Goal: Obtain resource: Download file/media

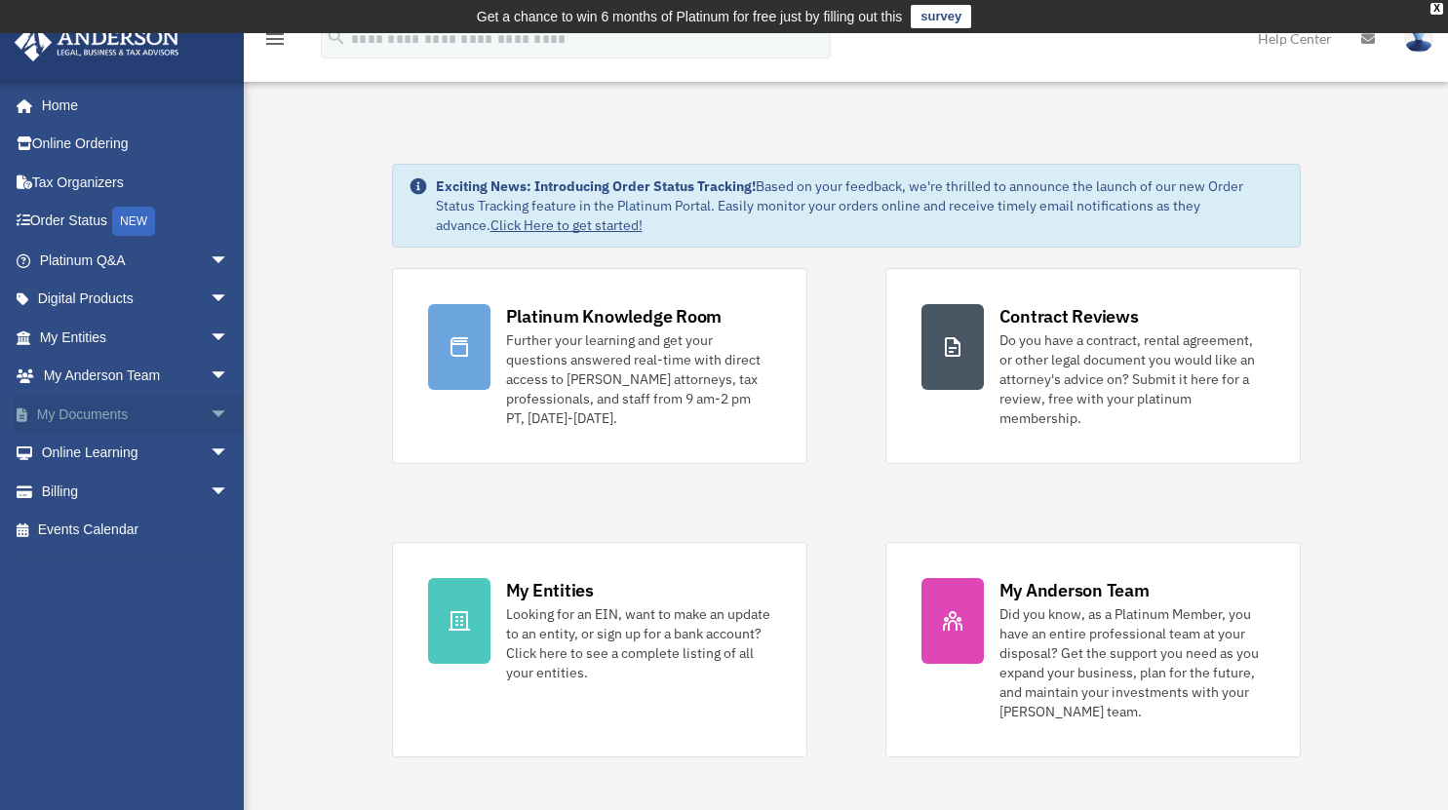
click at [210, 412] on span "arrow_drop_down" at bounding box center [229, 415] width 39 height 40
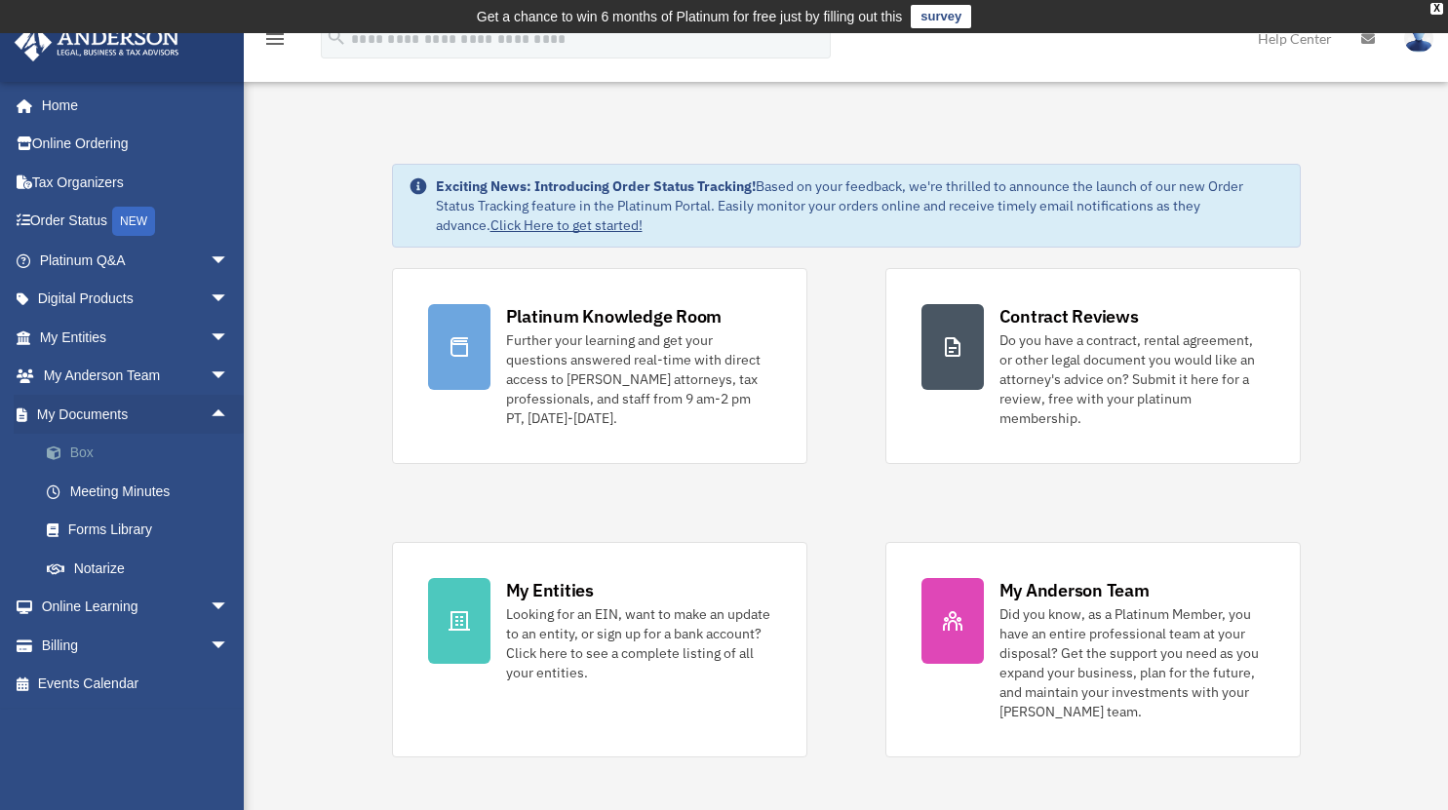
click at [77, 451] on link "Box" at bounding box center [142, 453] width 231 height 39
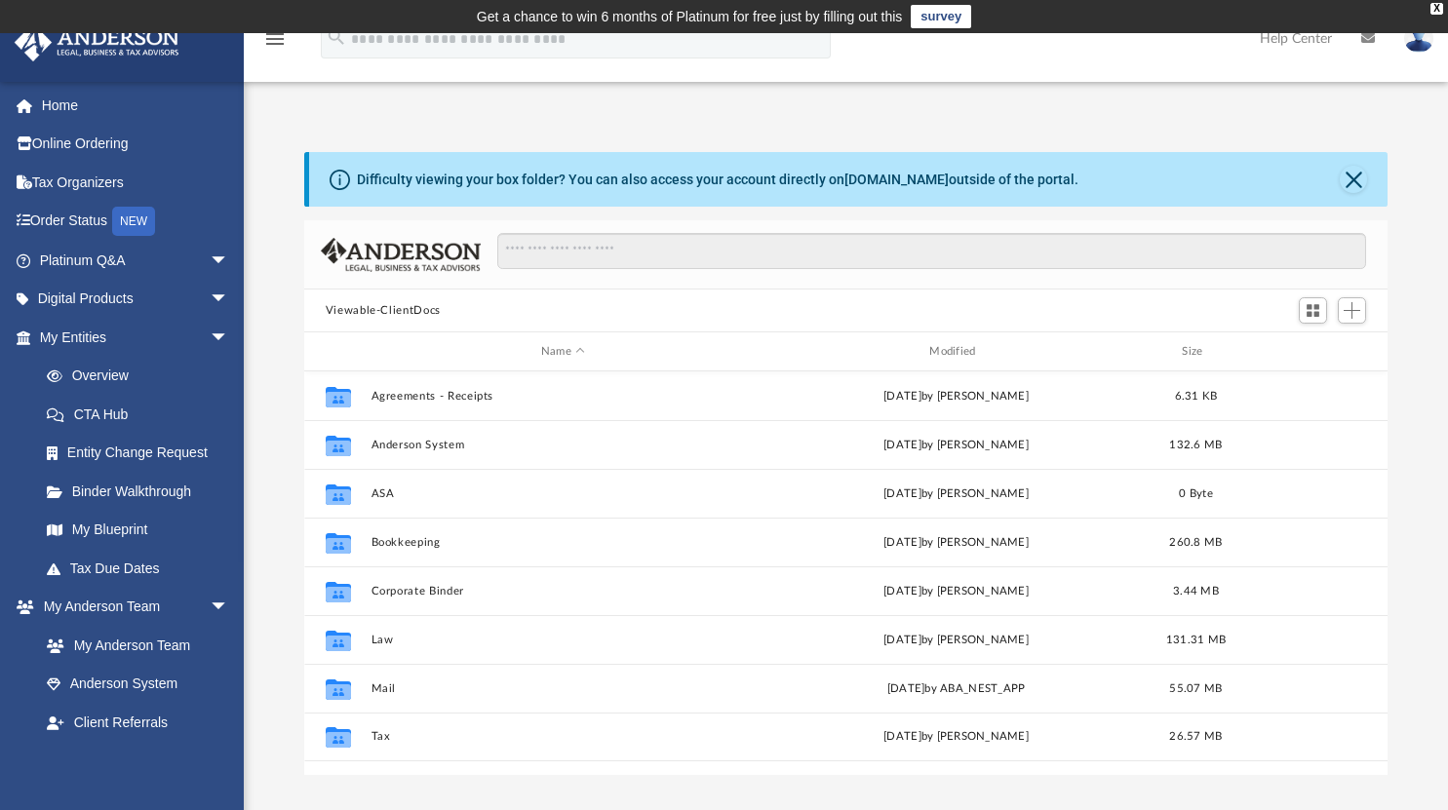
scroll to position [428, 1069]
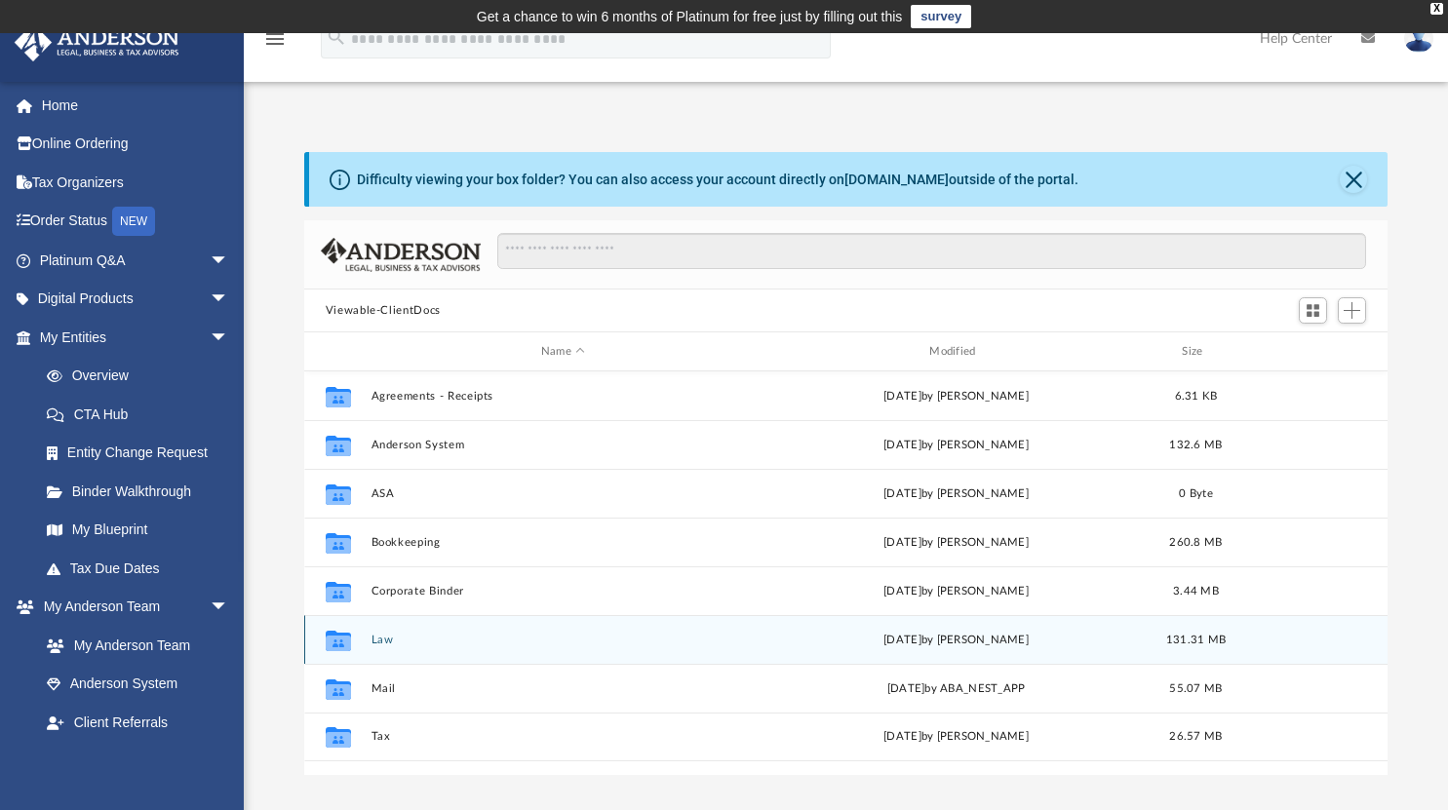
click at [382, 642] on button "Law" at bounding box center [563, 640] width 384 height 13
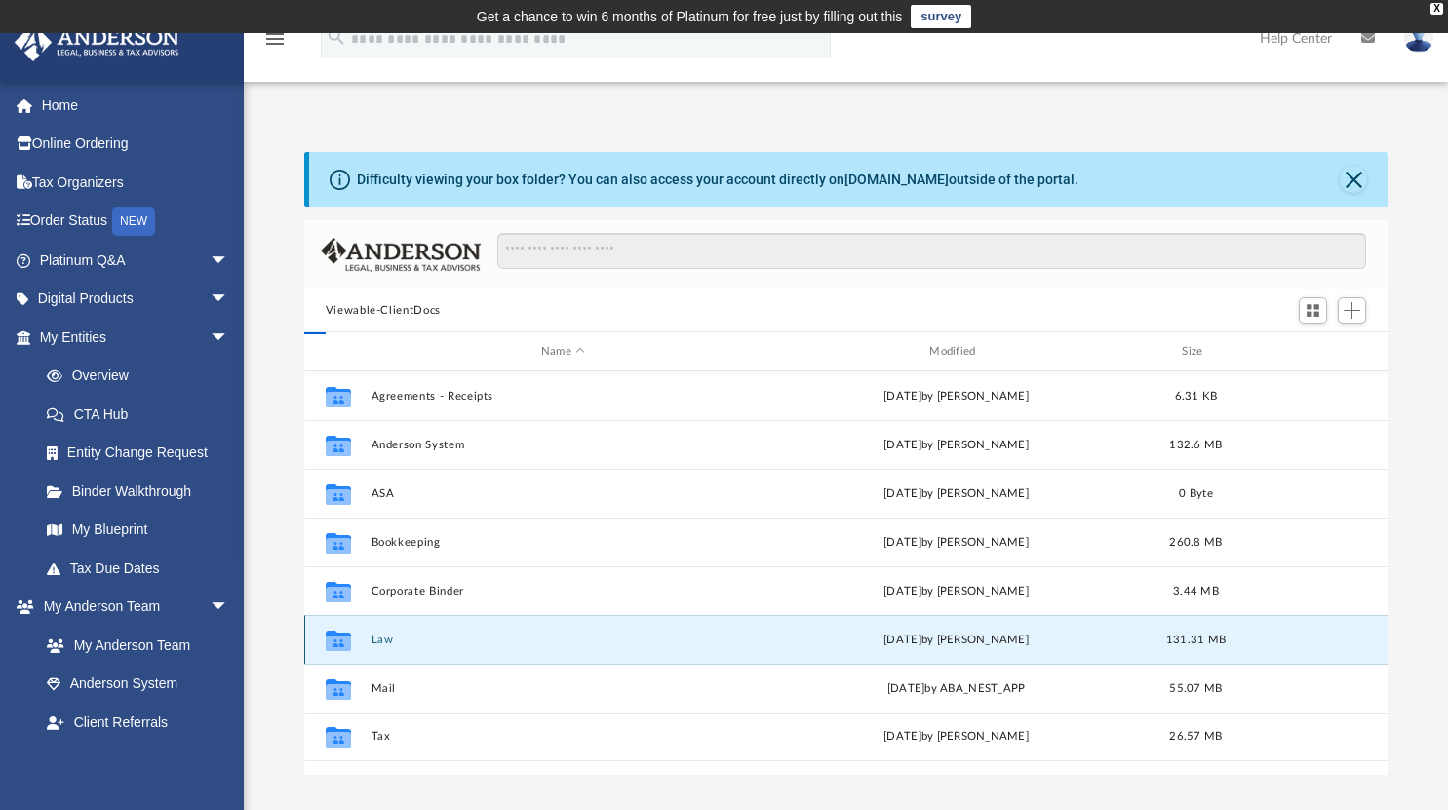
click at [382, 642] on button "Law" at bounding box center [563, 640] width 384 height 13
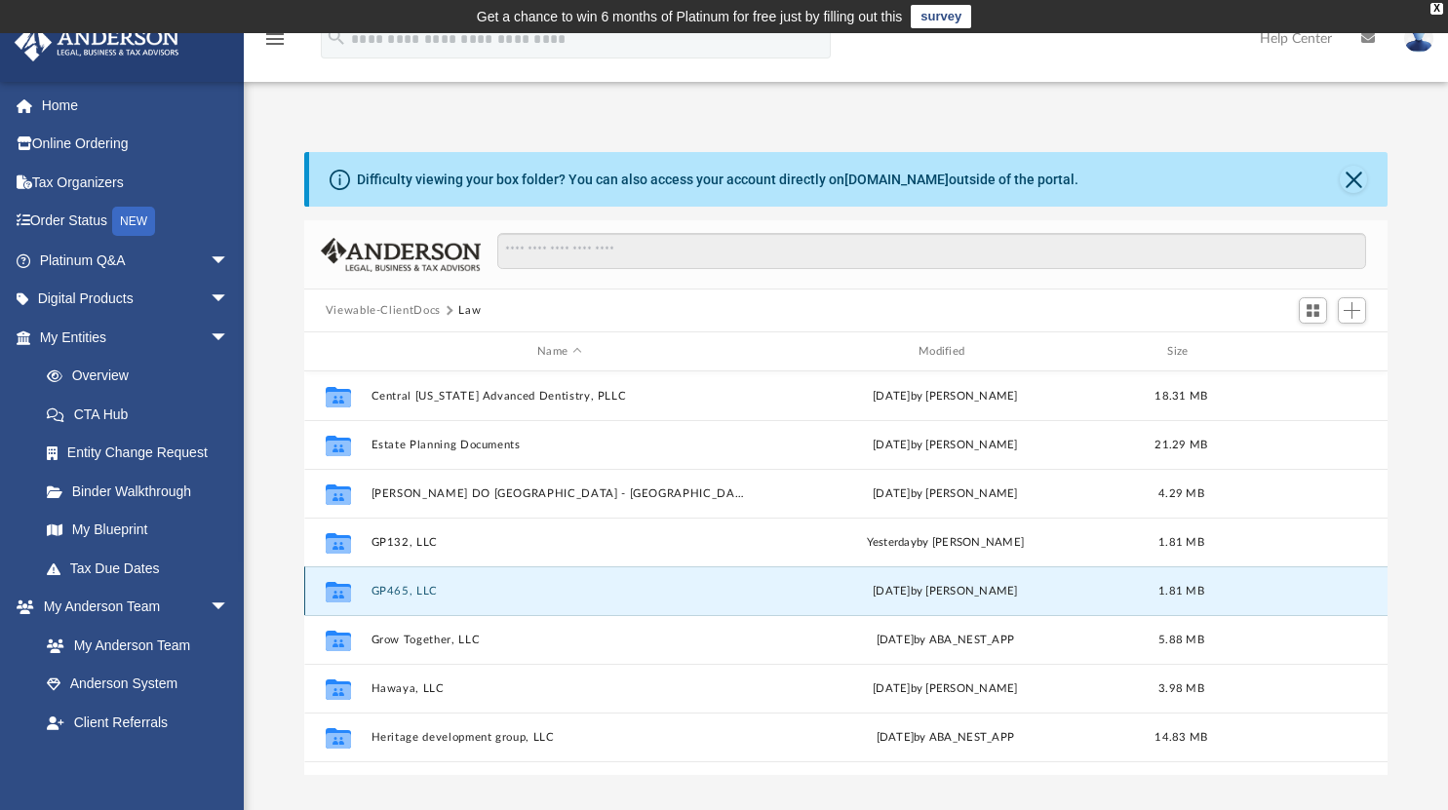
click at [406, 593] on button "GP465, LLC" at bounding box center [559, 591] width 377 height 13
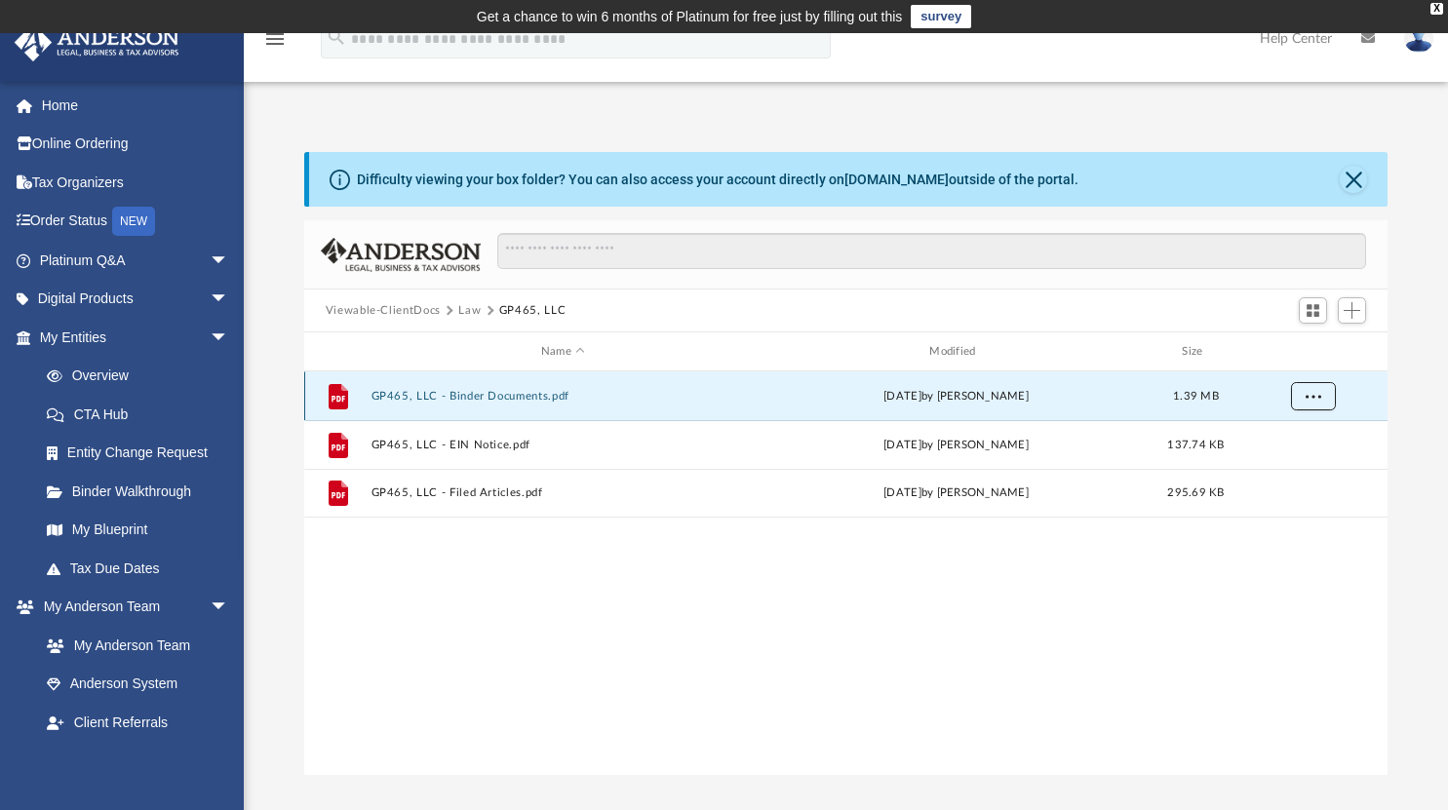
click at [1312, 393] on span "More options" at bounding box center [1313, 395] width 16 height 11
click at [1301, 461] on li "Download" at bounding box center [1295, 465] width 57 height 20
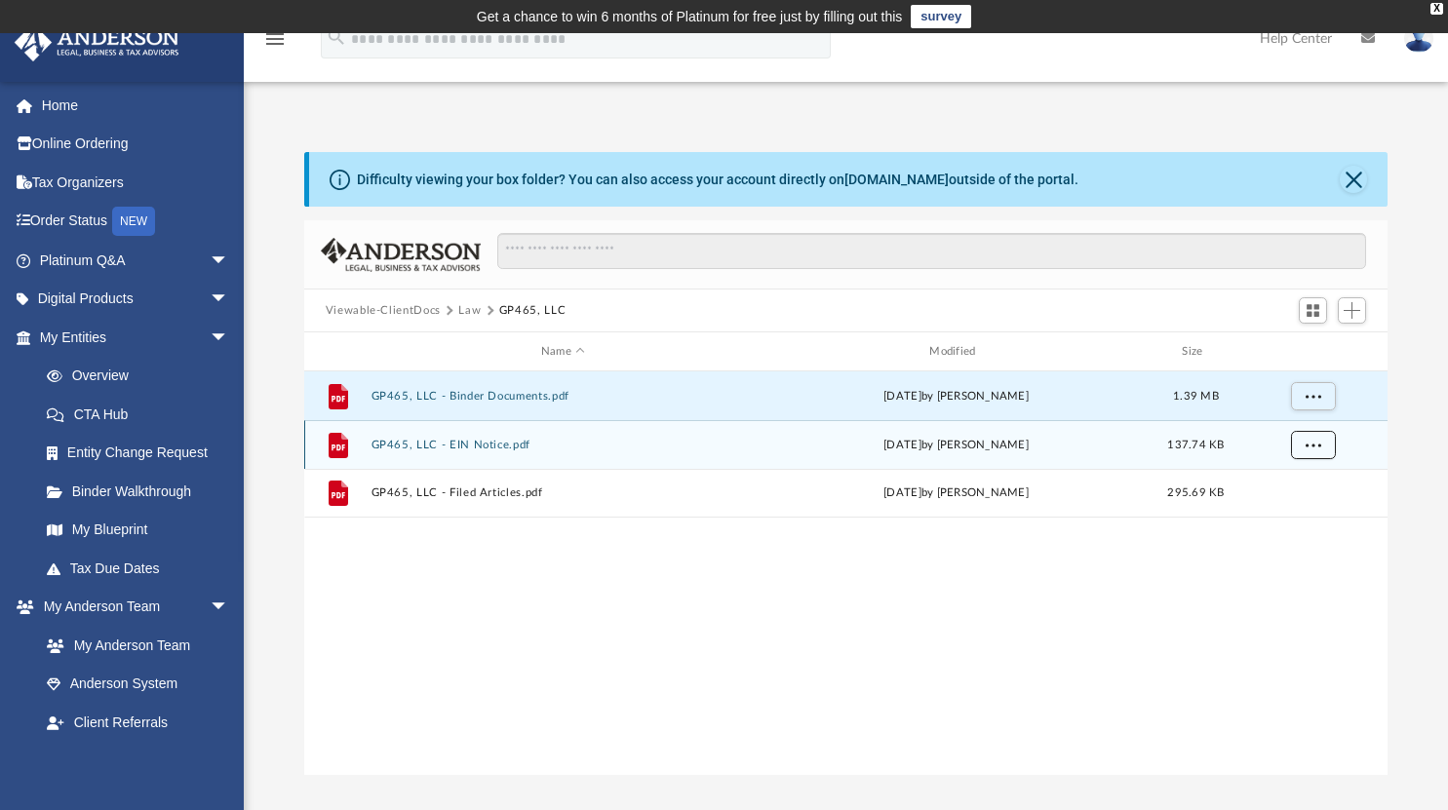
click at [1314, 432] on button "More options" at bounding box center [1312, 445] width 45 height 29
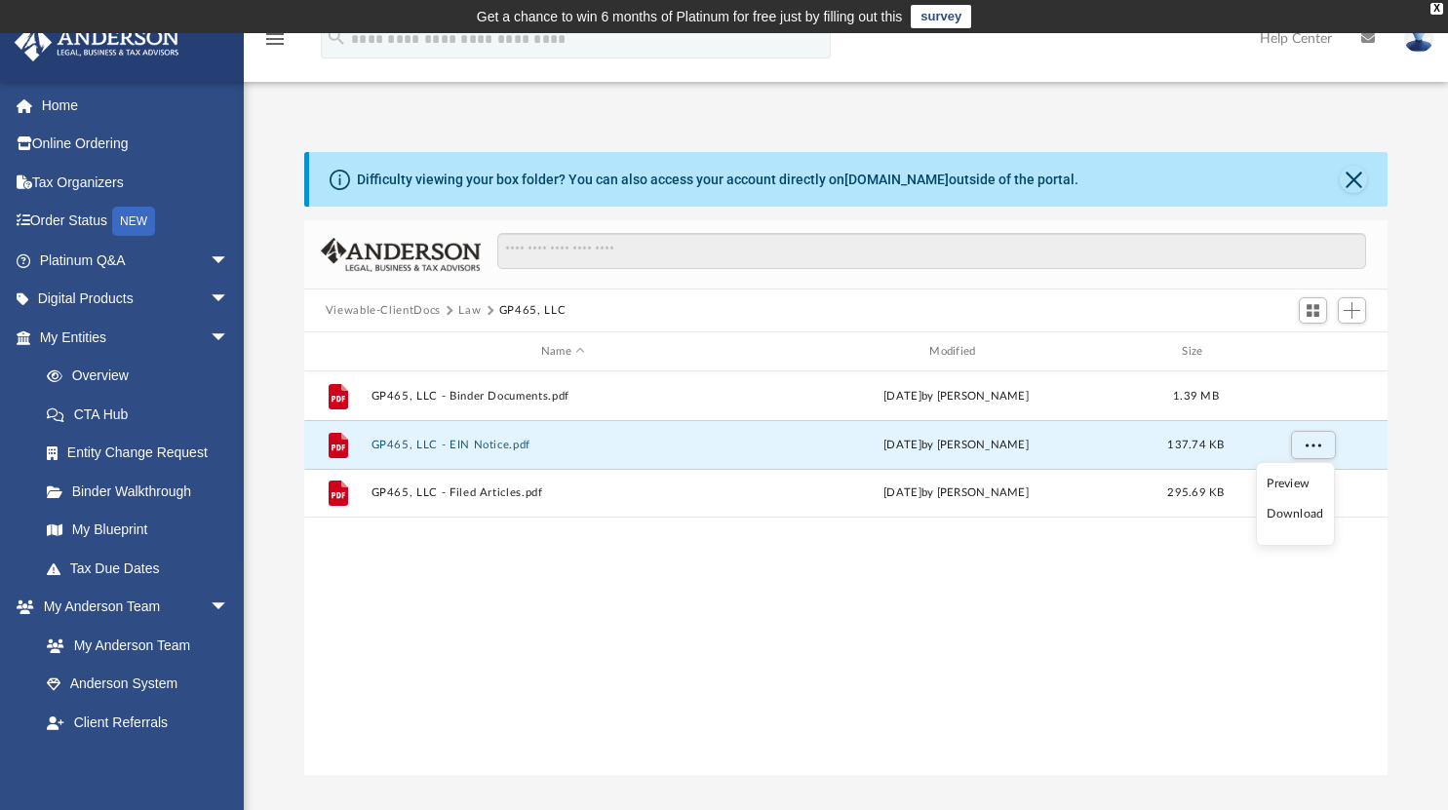
click at [1290, 516] on li "Download" at bounding box center [1295, 514] width 57 height 20
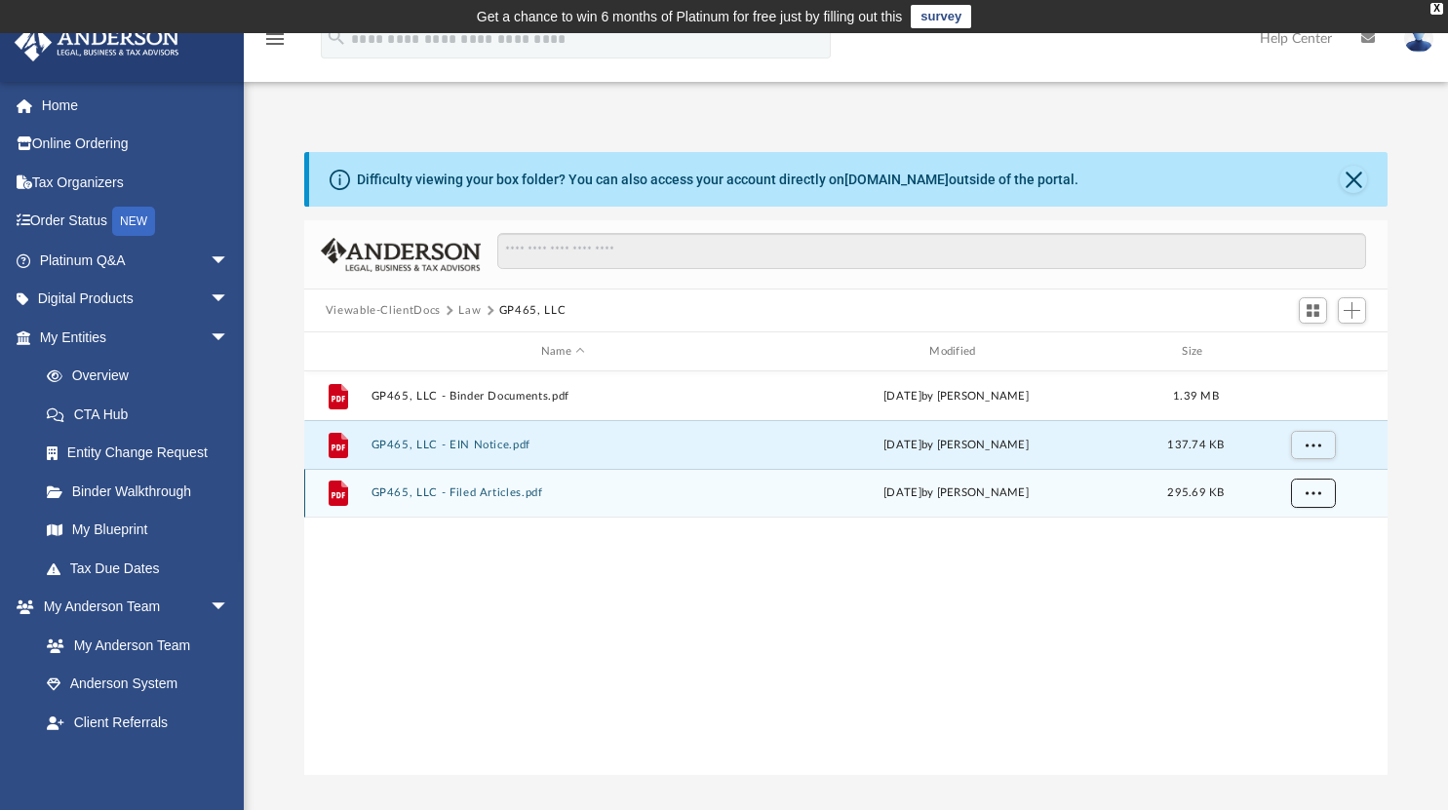
click at [1315, 494] on span "More options" at bounding box center [1313, 493] width 16 height 11
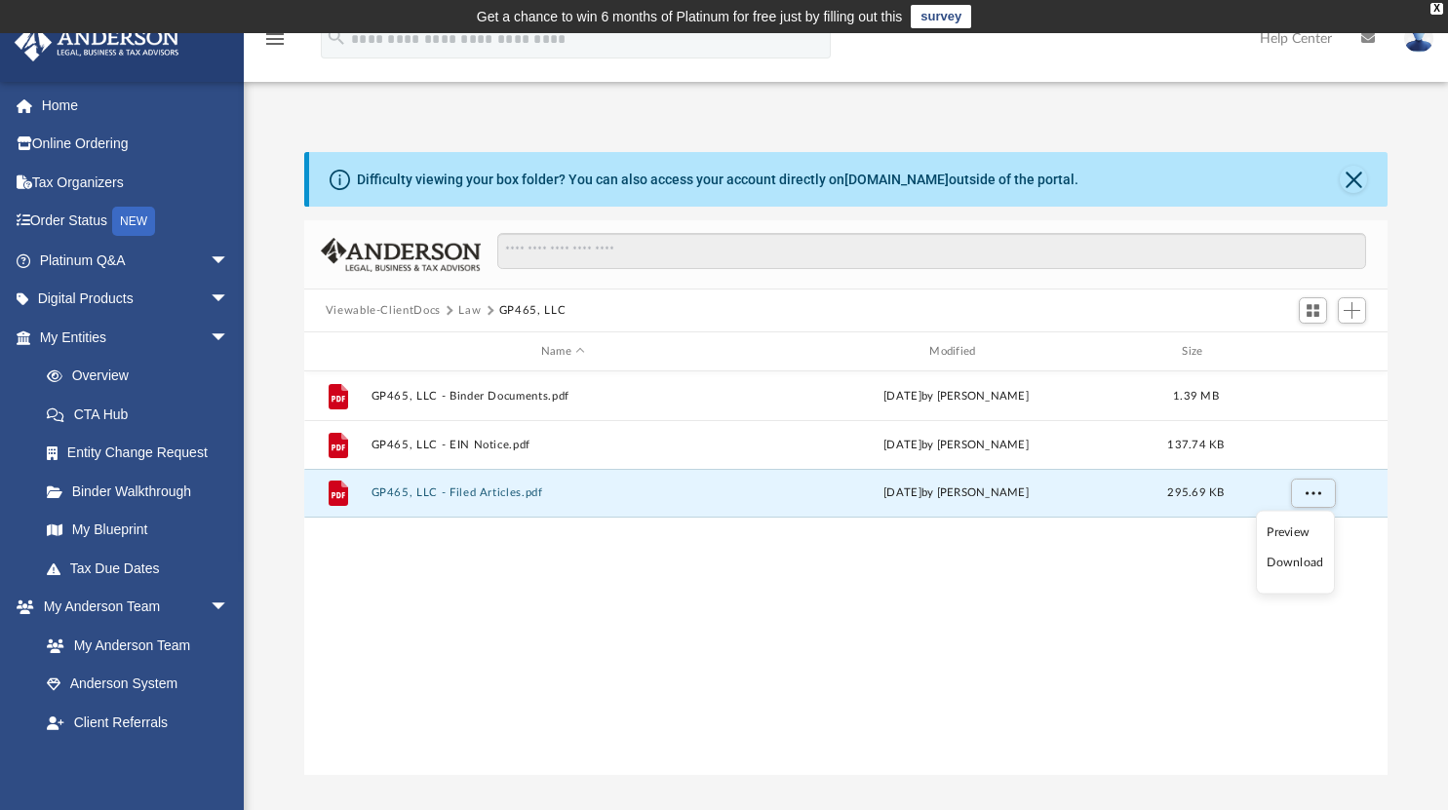
click at [1285, 564] on li "Download" at bounding box center [1295, 563] width 57 height 20
click at [69, 98] on link "Home" at bounding box center [136, 105] width 245 height 39
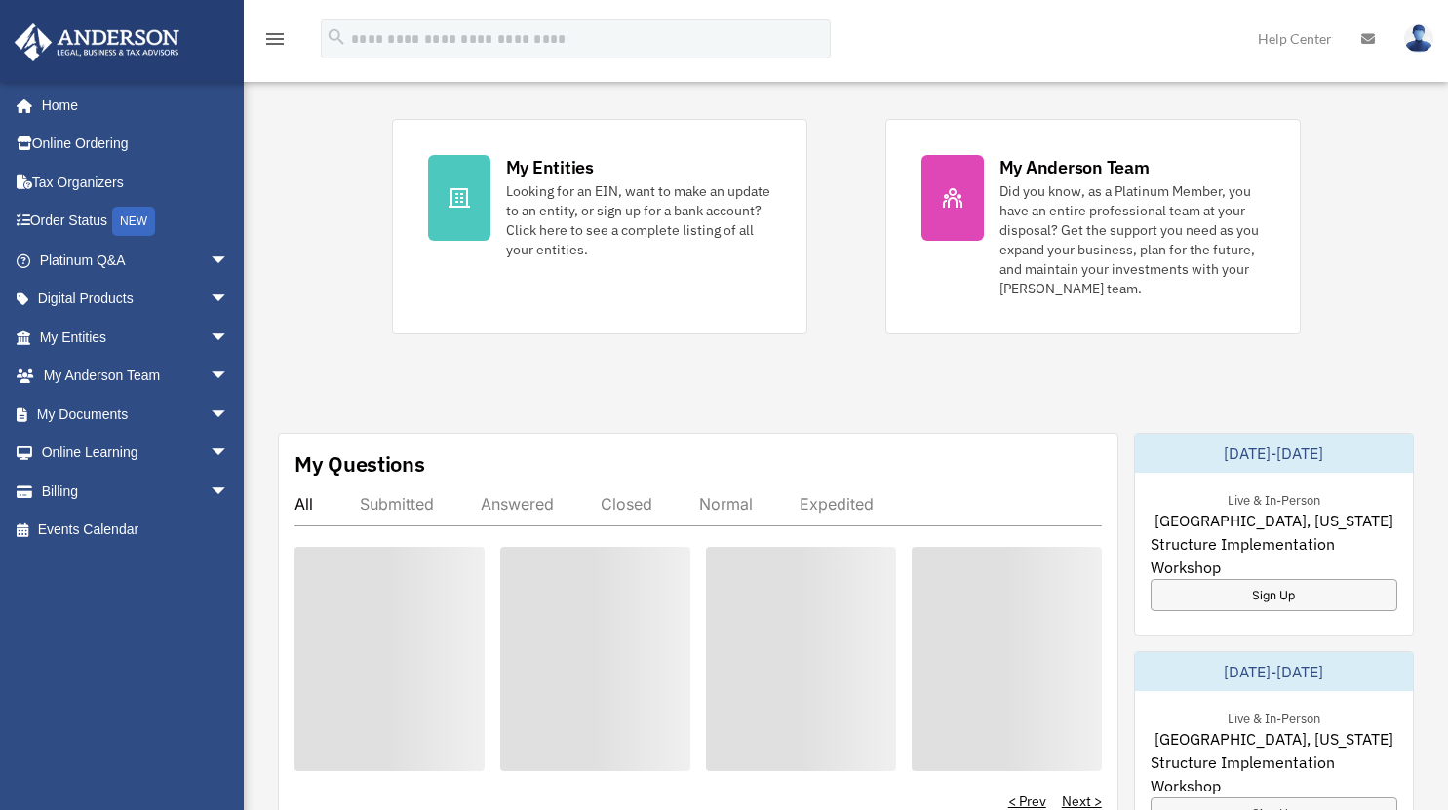
scroll to position [631, 0]
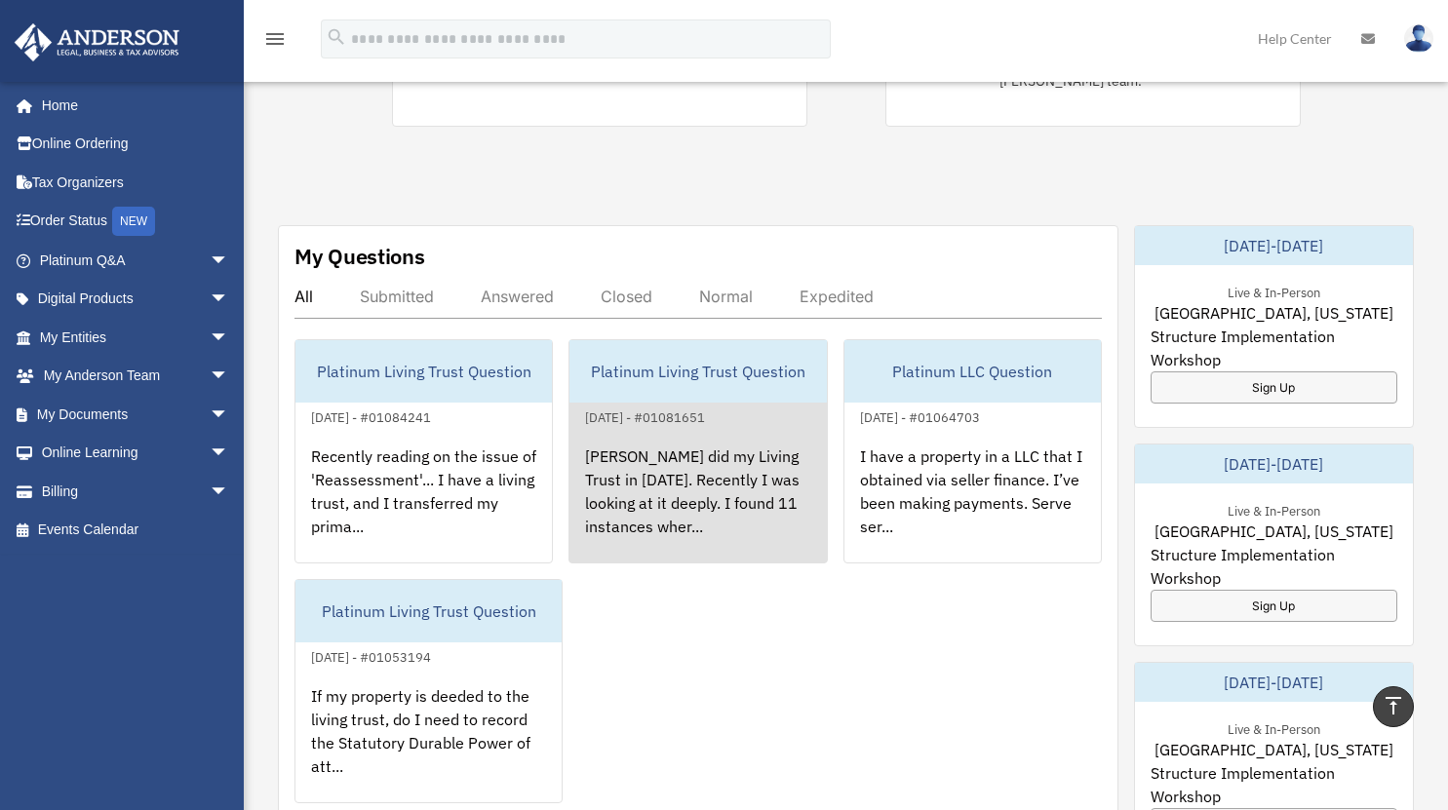
click at [755, 503] on div "[PERSON_NAME] did my Living Trust in [DATE]. Recently I was looking at it deepl…" at bounding box center [697, 505] width 256 height 152
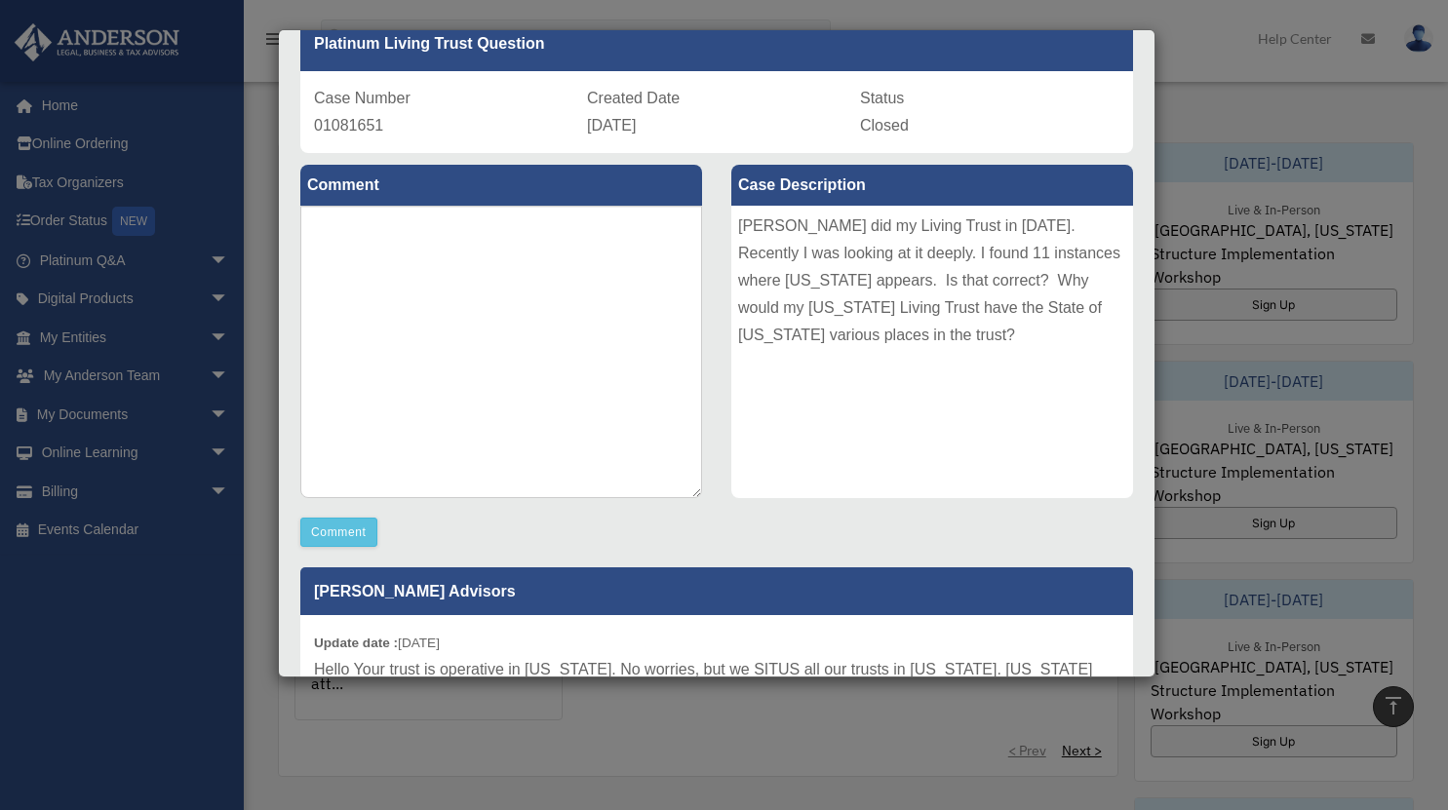
scroll to position [103, 0]
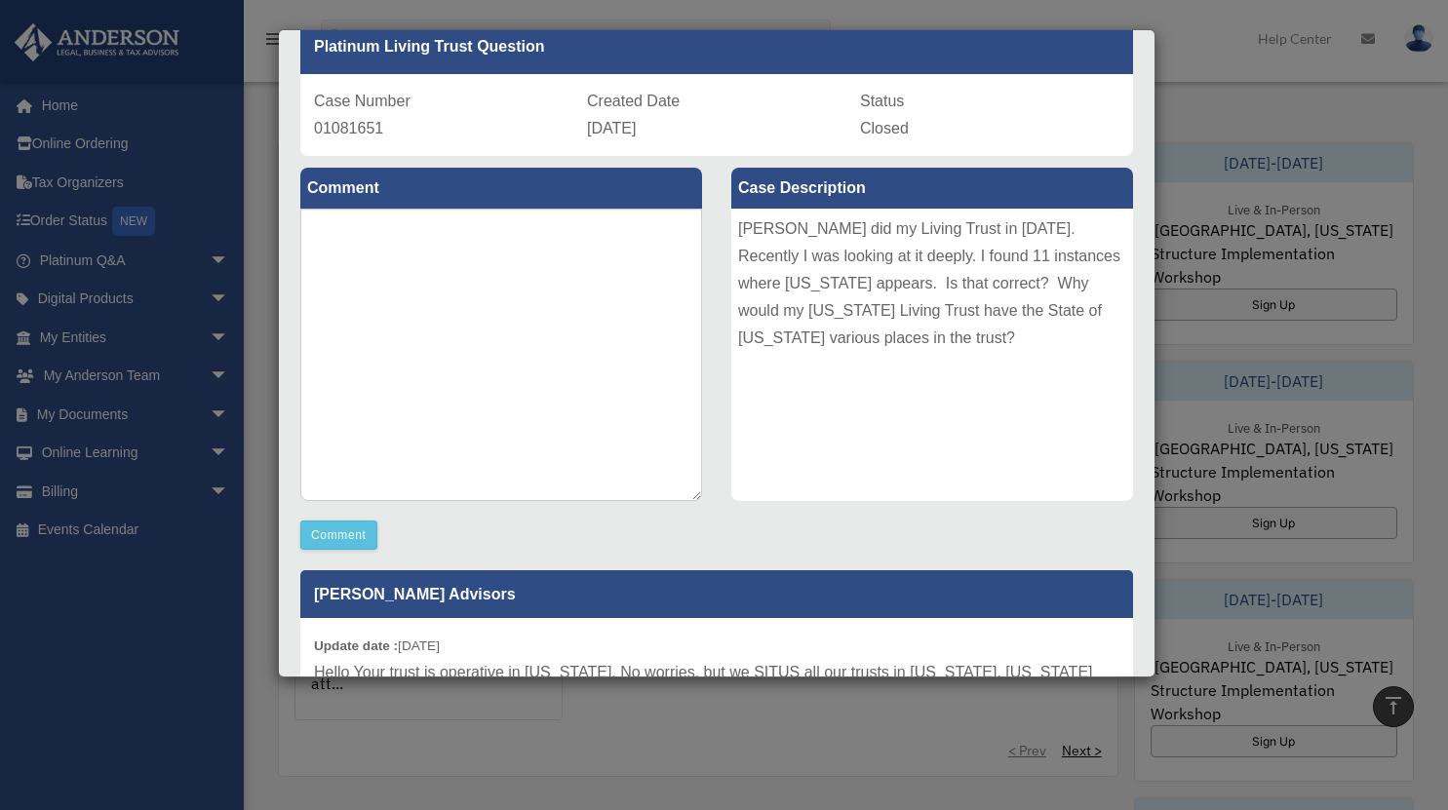
click at [1242, 305] on div "Case Detail × Platinum Living Trust Question Case Number 01081651 Created Date …" at bounding box center [724, 405] width 1448 height 810
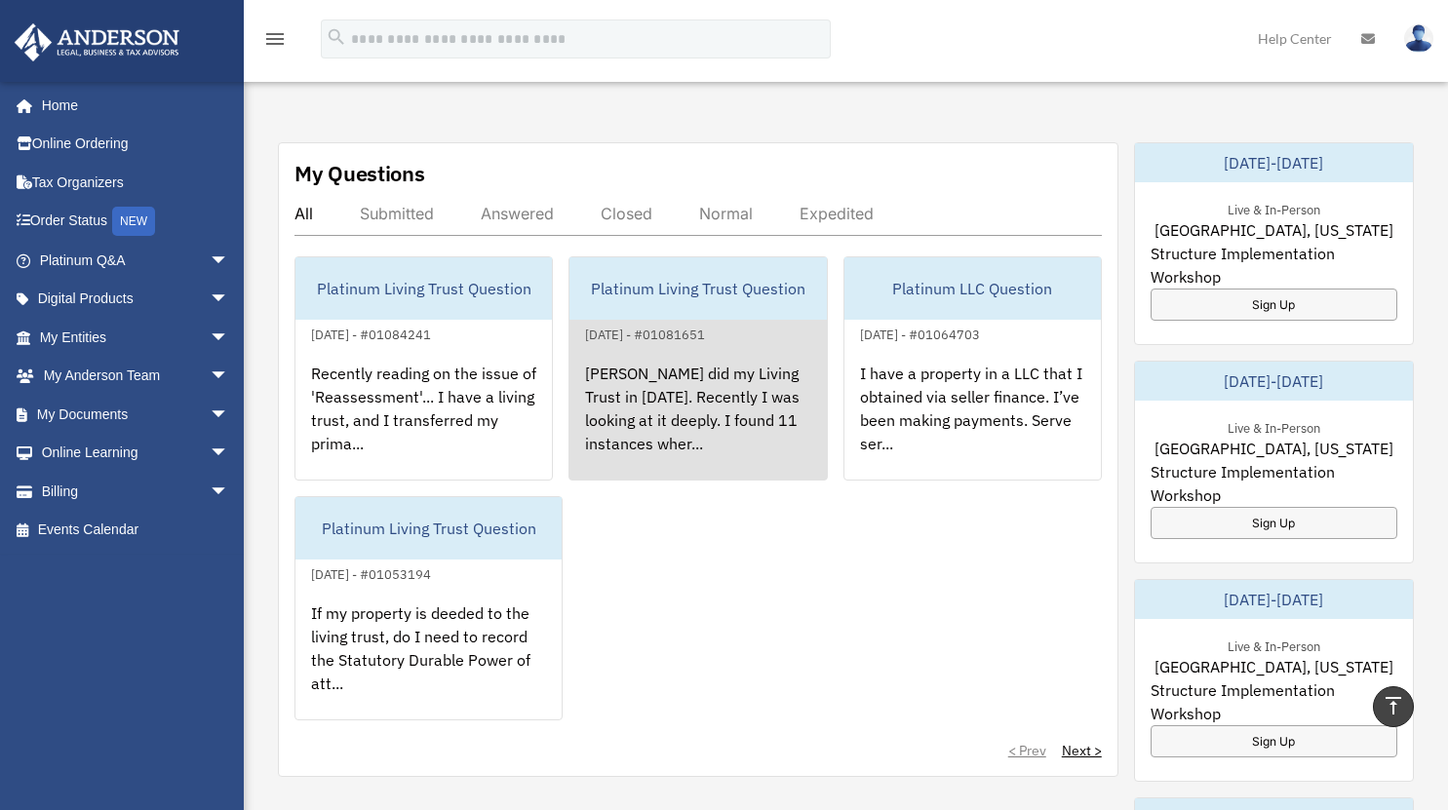
click at [662, 355] on div "[PERSON_NAME] did my Living Trust in [DATE]. Recently I was looking at it deepl…" at bounding box center [697, 422] width 256 height 152
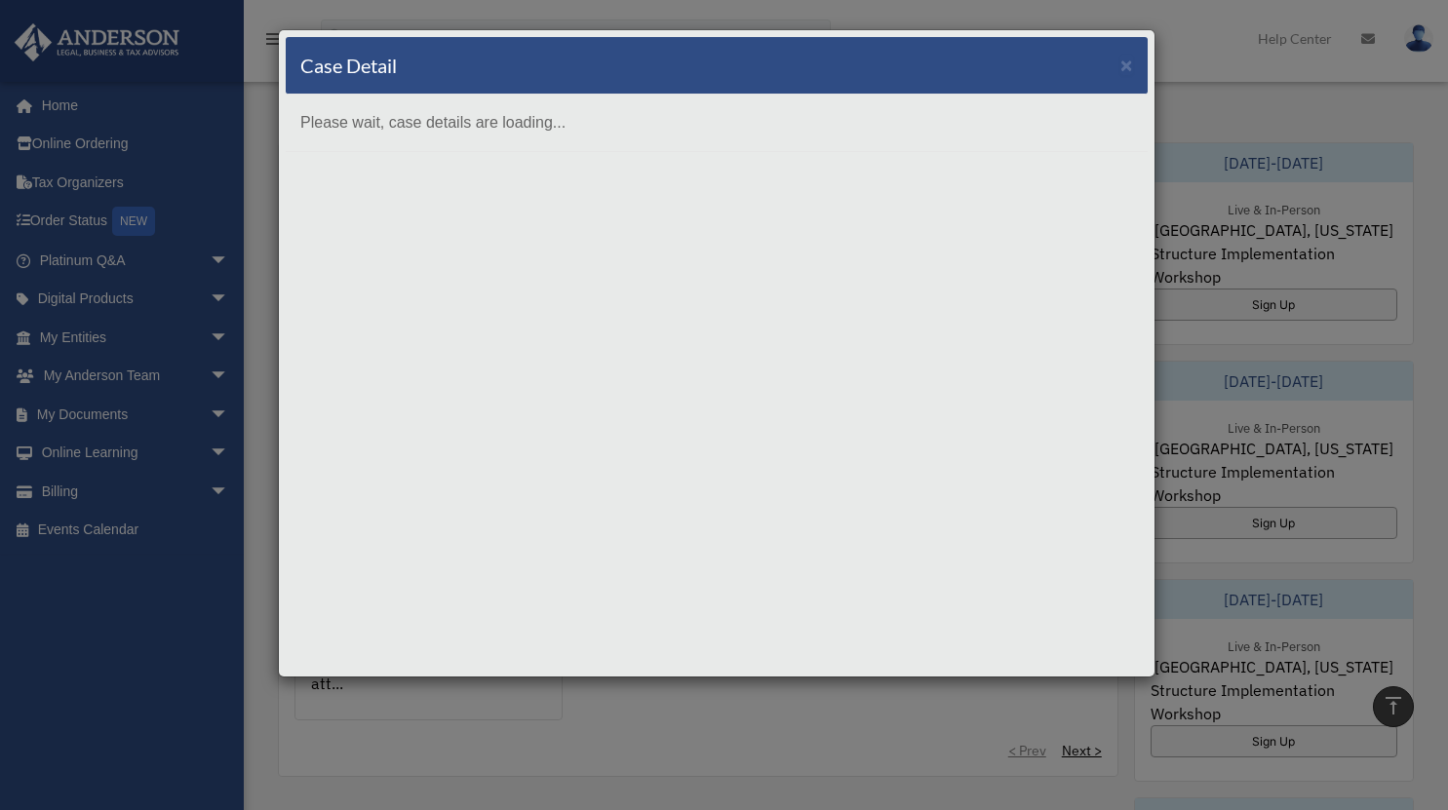
scroll to position [0, 0]
click at [1208, 518] on div "Case Detail × Please wait, case details are loading..." at bounding box center [724, 405] width 1448 height 810
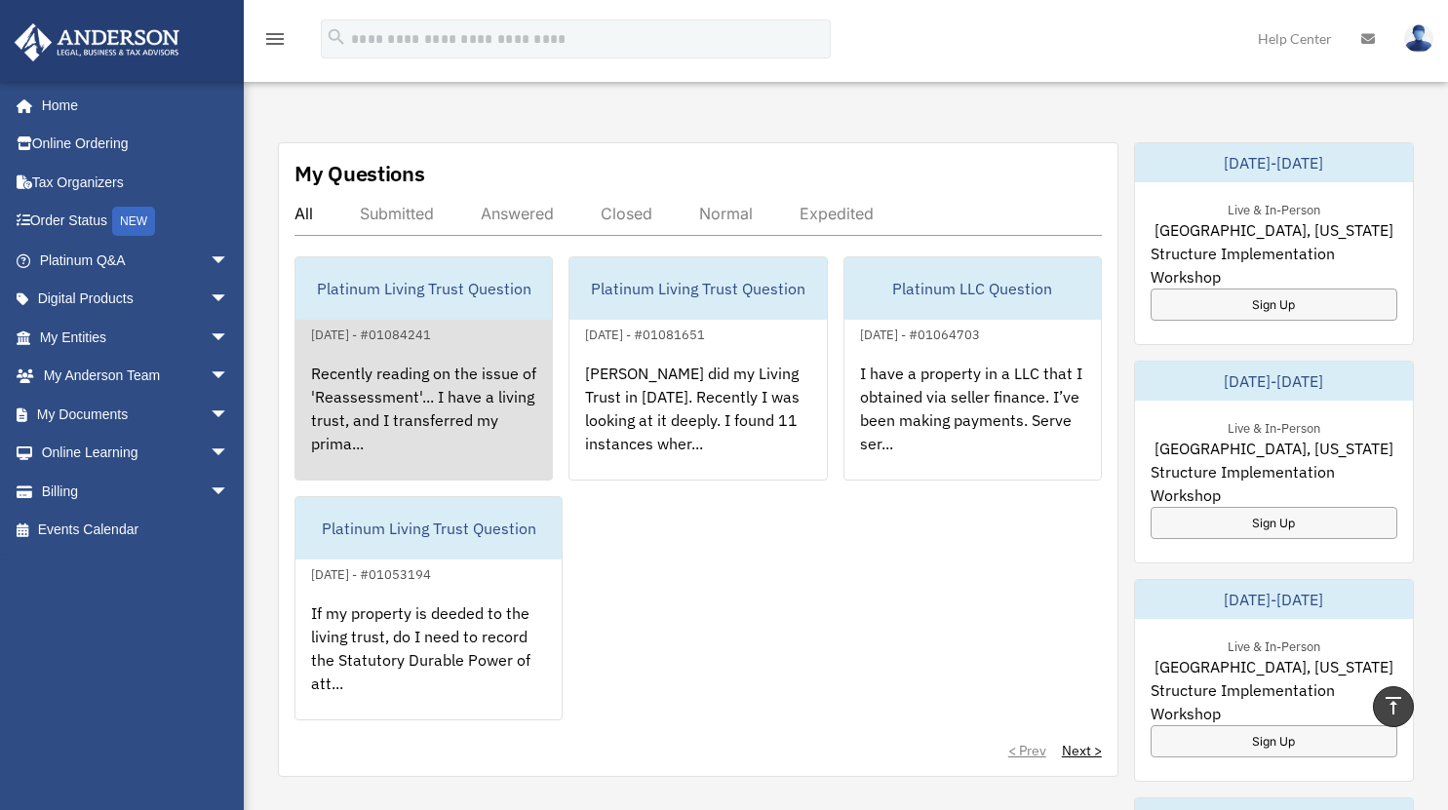
click at [459, 418] on div "Recently reading on the issue of 'Reassessment'... I have a living trust, and I…" at bounding box center [423, 422] width 256 height 152
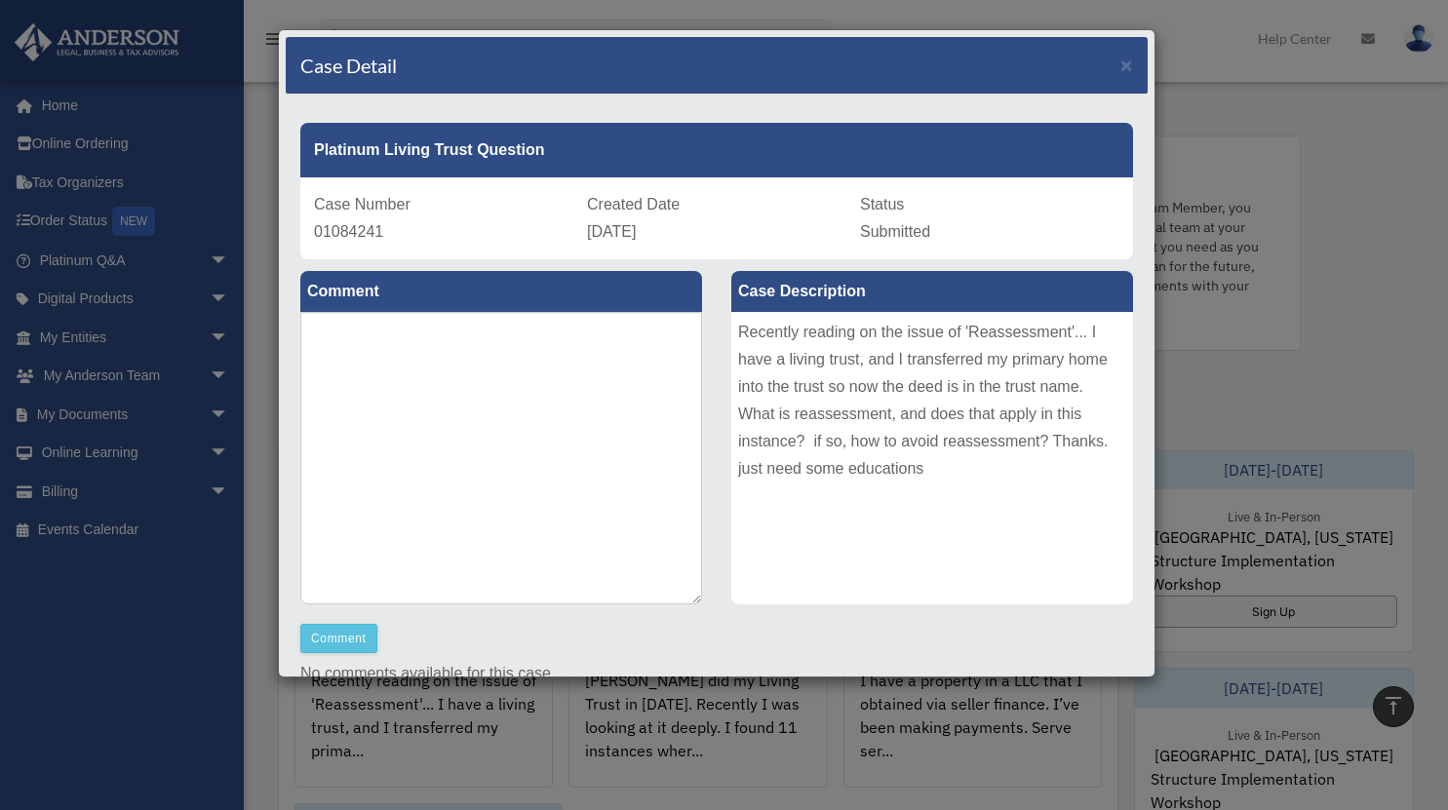
scroll to position [387, 0]
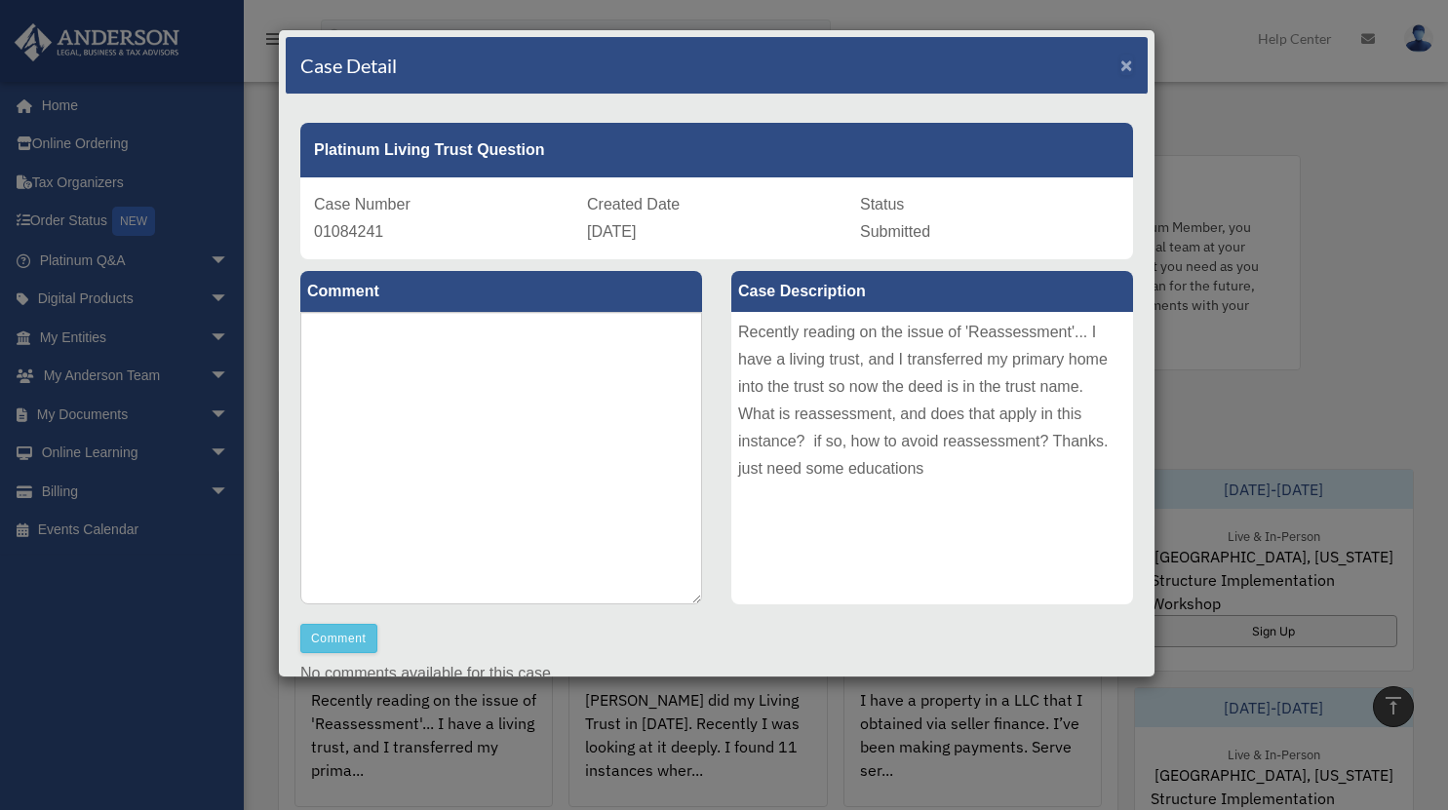
click at [1120, 68] on span "×" at bounding box center [1126, 65] width 13 height 22
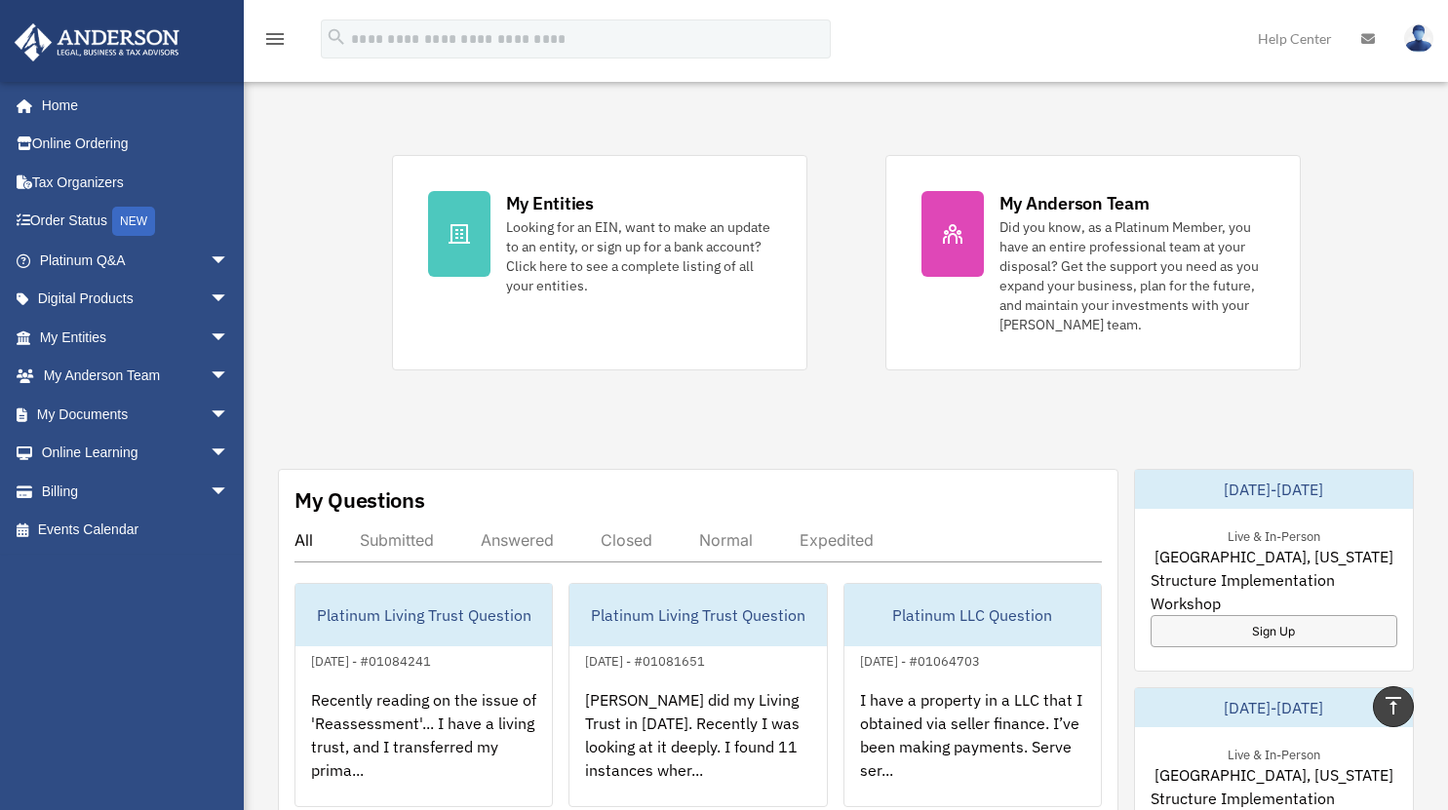
scroll to position [0, 0]
